Goal: Task Accomplishment & Management: Manage account settings

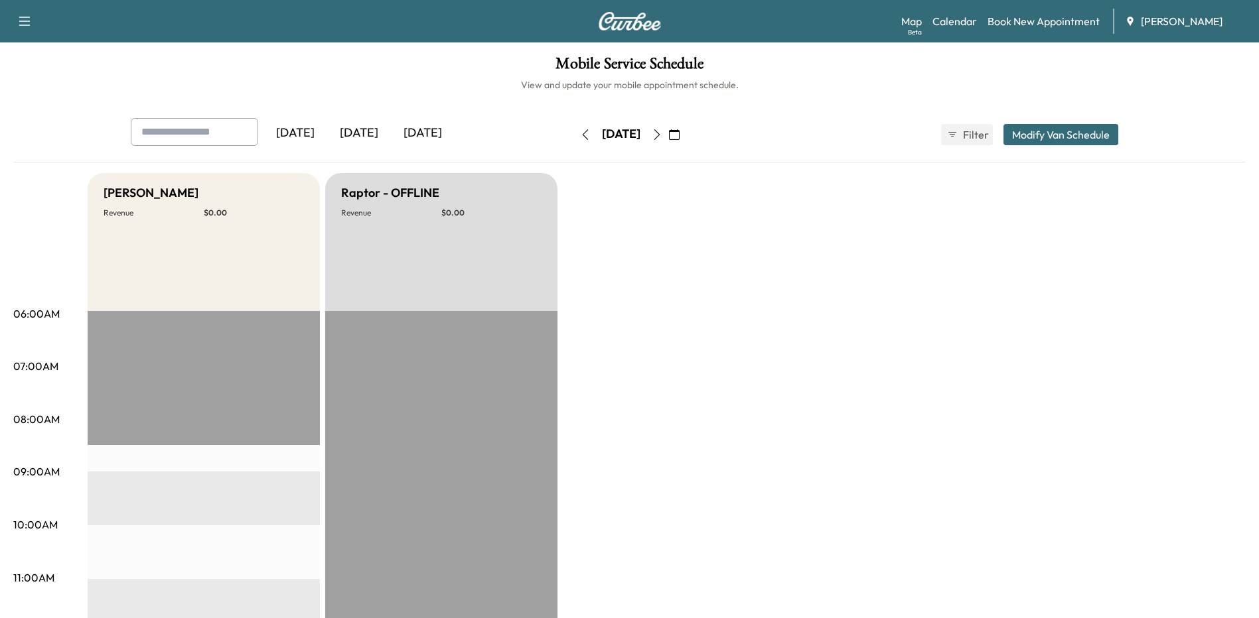
click at [580, 131] on icon "button" at bounding box center [585, 134] width 11 height 11
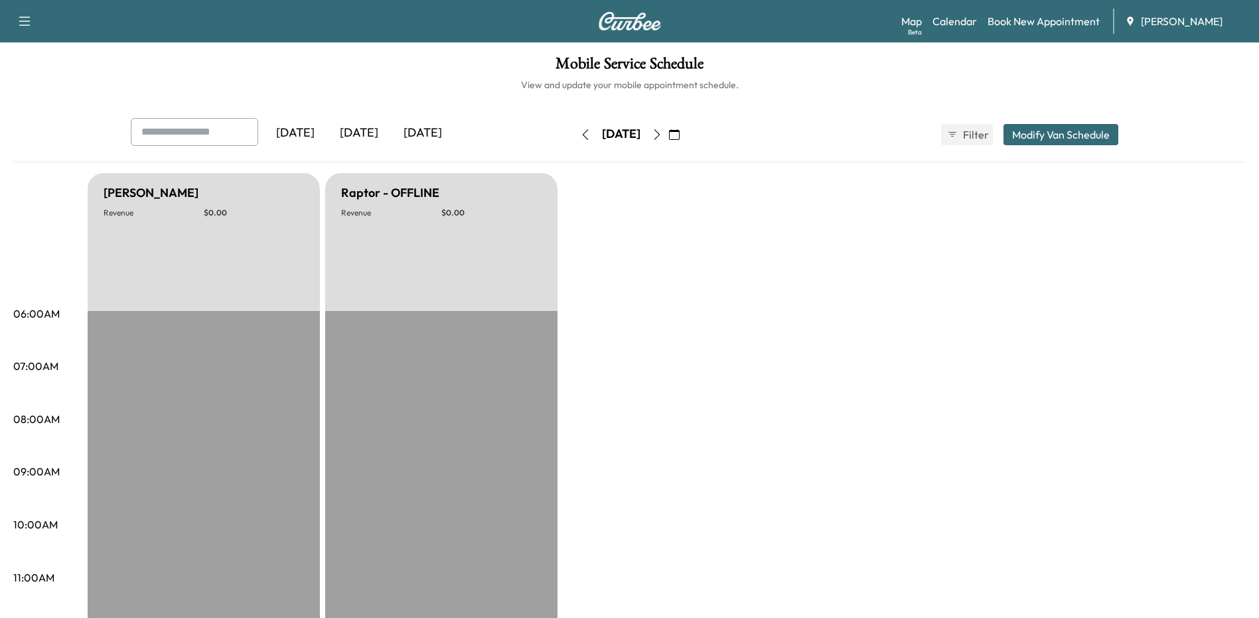
click at [580, 131] on icon "button" at bounding box center [585, 134] width 11 height 11
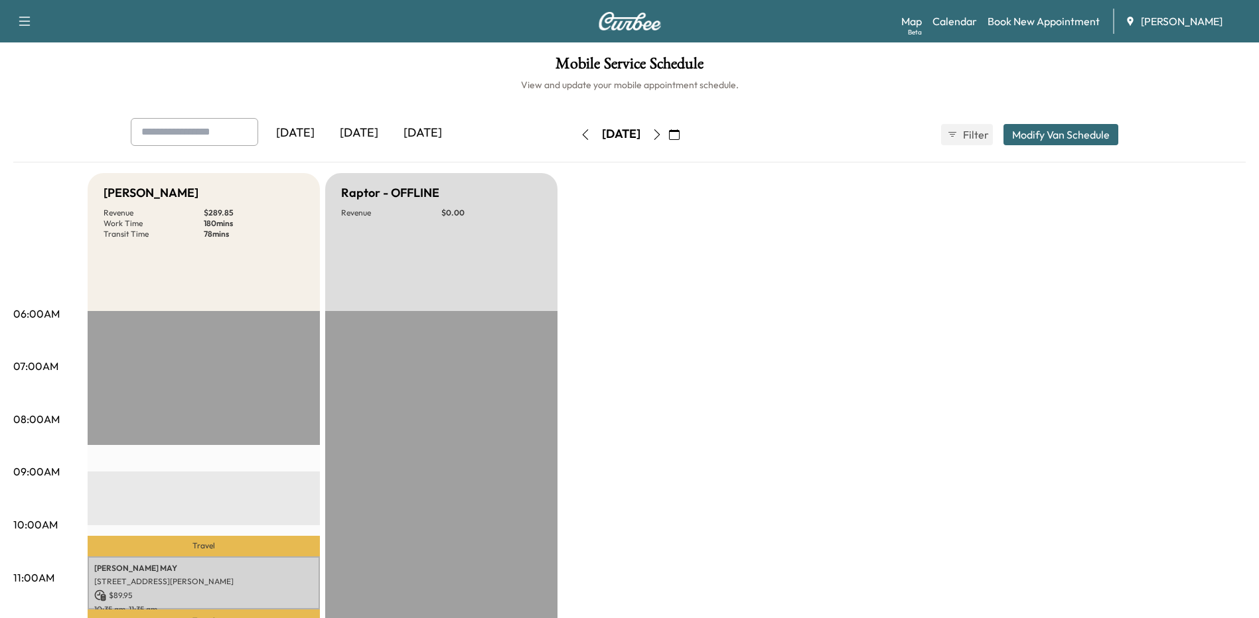
click at [574, 131] on button "button" at bounding box center [585, 134] width 23 height 21
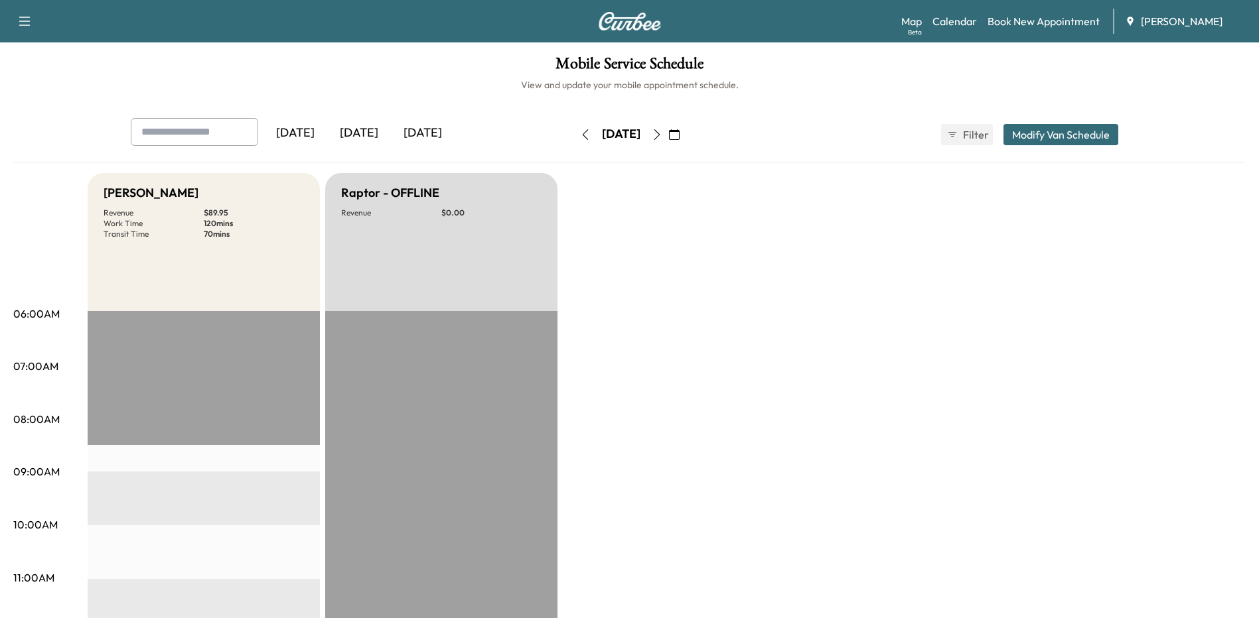
click at [580, 131] on icon "button" at bounding box center [585, 134] width 11 height 11
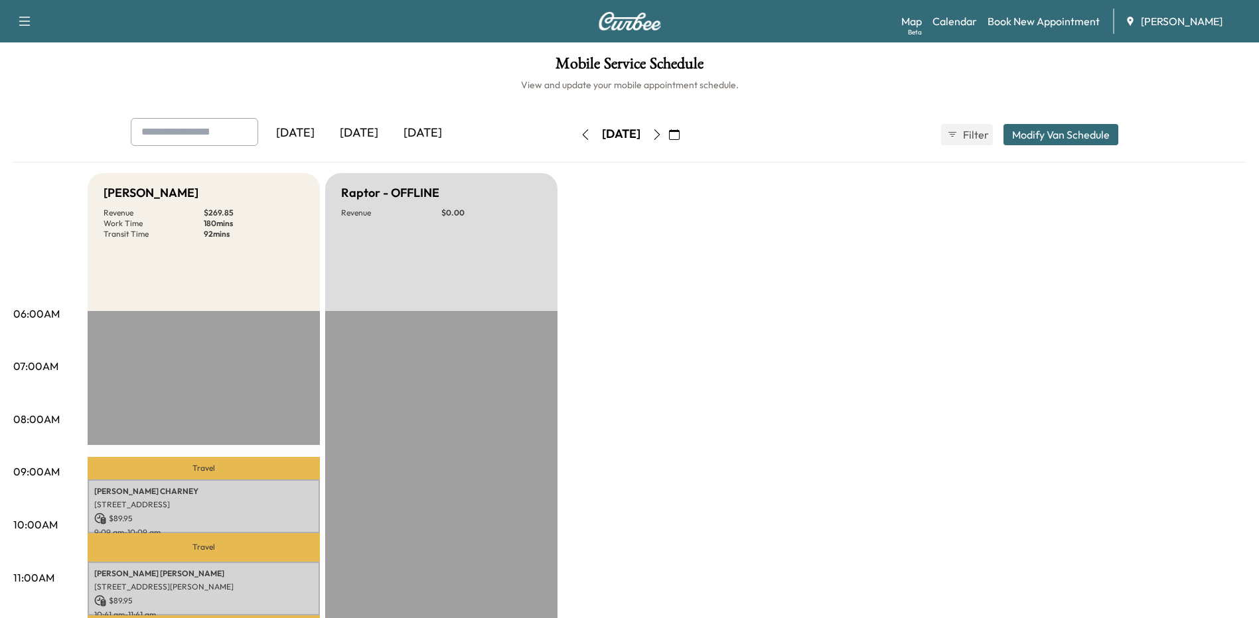
click at [662, 130] on icon "button" at bounding box center [657, 134] width 11 height 11
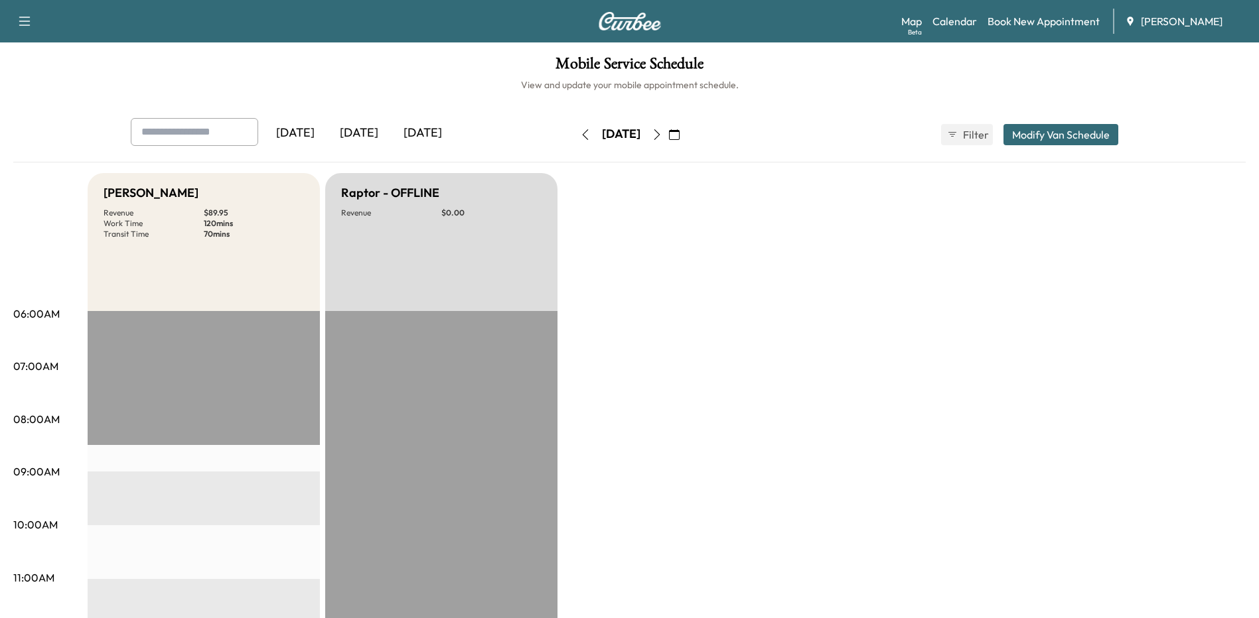
click at [662, 133] on icon "button" at bounding box center [657, 134] width 11 height 11
